Goal: Task Accomplishment & Management: Complete application form

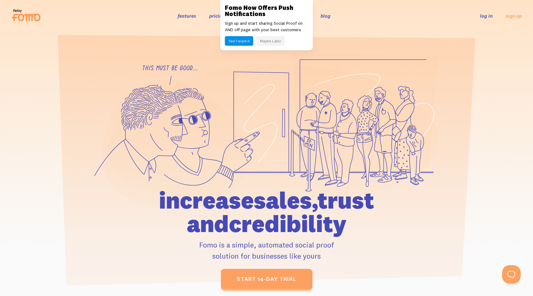
click at [362, 31] on header "features pricing 106+ integrations reviews blog log in sign up log in sign up" at bounding box center [266, 15] width 533 height 31
click at [486, 16] on link "log in" at bounding box center [486, 16] width 13 height 6
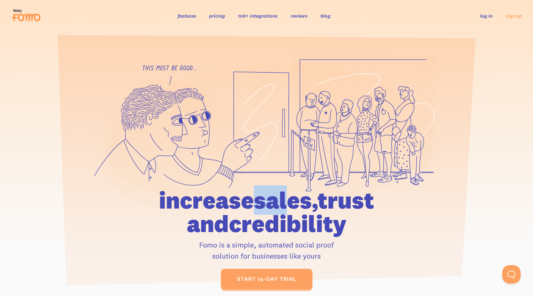
drag, startPoint x: 127, startPoint y: 200, endPoint x: 250, endPoint y: 204, distance: 122.8
click at [250, 204] on h1 "increase sales, trust and credibility" at bounding box center [267, 211] width 286 height 47
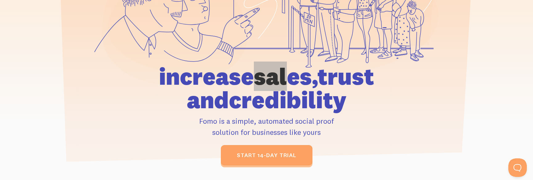
scroll to position [126, 0]
